Goal: Information Seeking & Learning: Learn about a topic

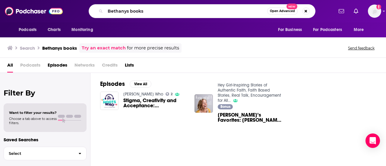
click at [95, 7] on div "Bethanys books Open Advanced New" at bounding box center [202, 11] width 227 height 14
type input "outliers get to know"
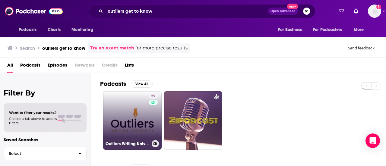
click at [135, 108] on link "29 Outliers Writing University Podcast Series" at bounding box center [132, 120] width 58 height 58
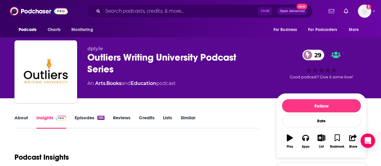
click at [21, 118] on link "About" at bounding box center [21, 122] width 14 height 14
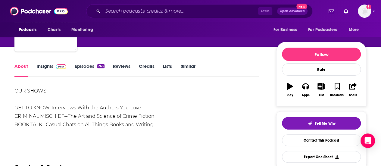
scroll to position [52, 0]
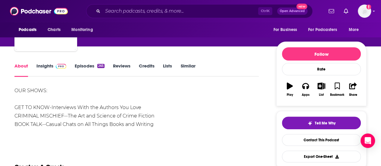
click at [46, 68] on link "Insights" at bounding box center [51, 70] width 30 height 14
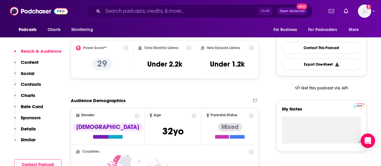
scroll to position [144, 0]
